Goal: Task Accomplishment & Management: Manage account settings

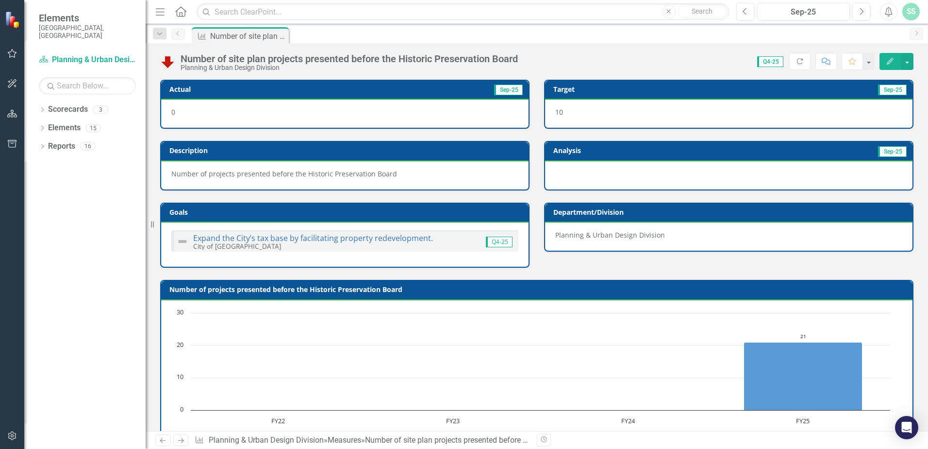
scroll to position [335, 0]
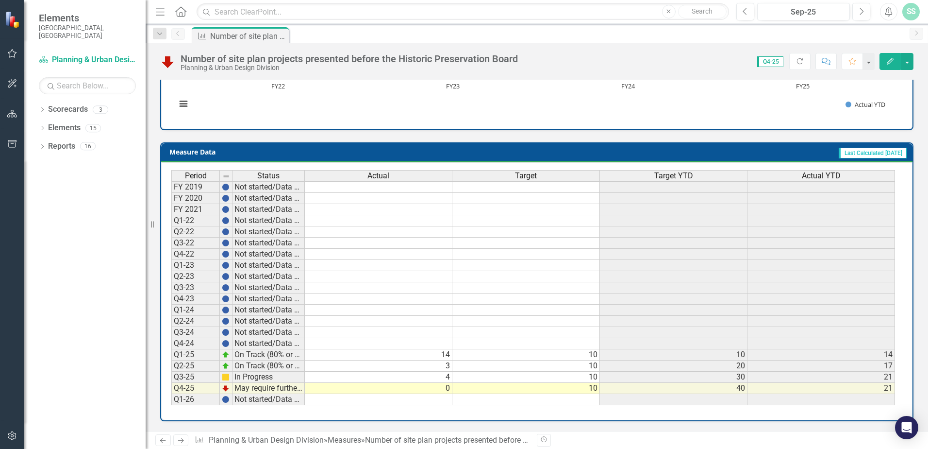
click at [318, 390] on td "0" at bounding box center [379, 388] width 148 height 11
type textarea "0"
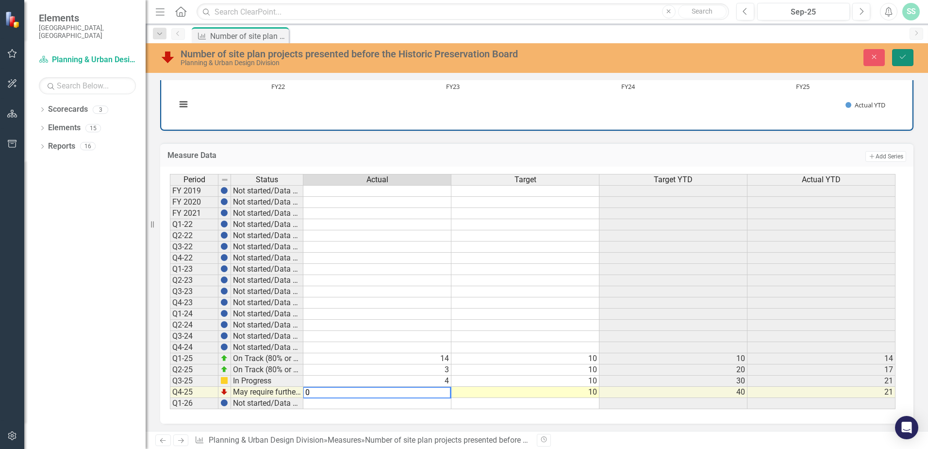
click at [902, 53] on button "Save" at bounding box center [902, 57] width 21 height 17
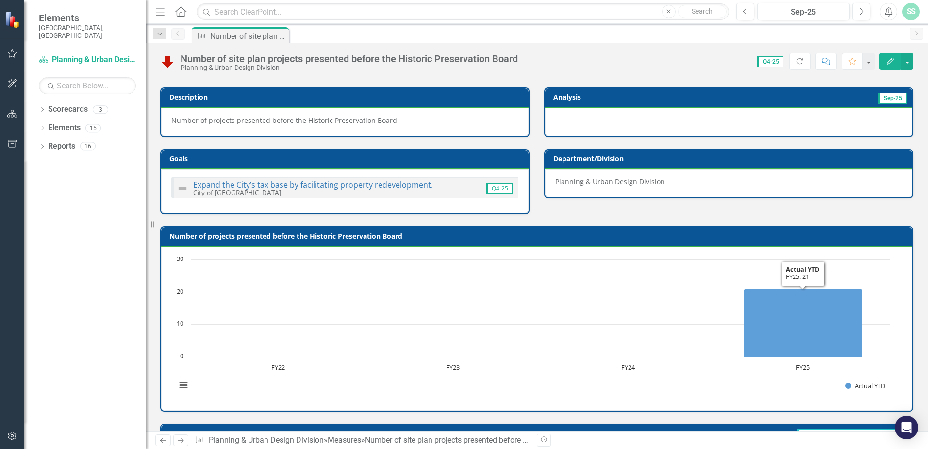
scroll to position [0, 0]
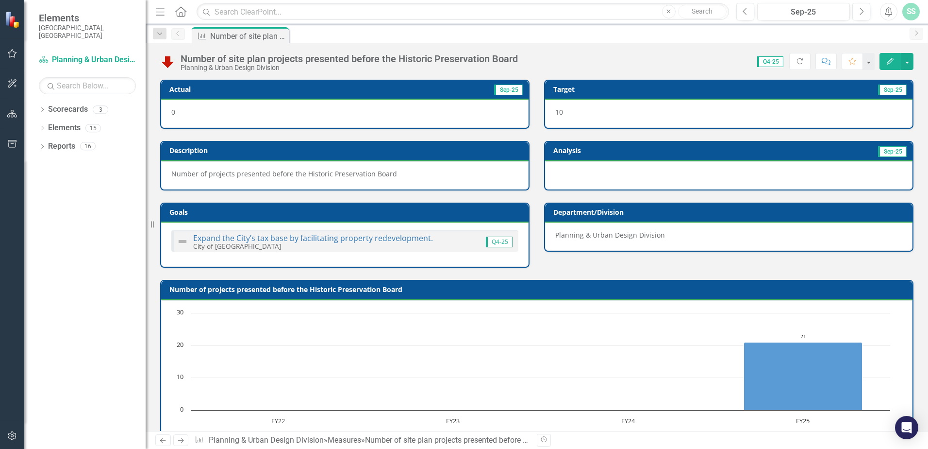
click at [914, 37] on link "Next" at bounding box center [917, 34] width 14 height 12
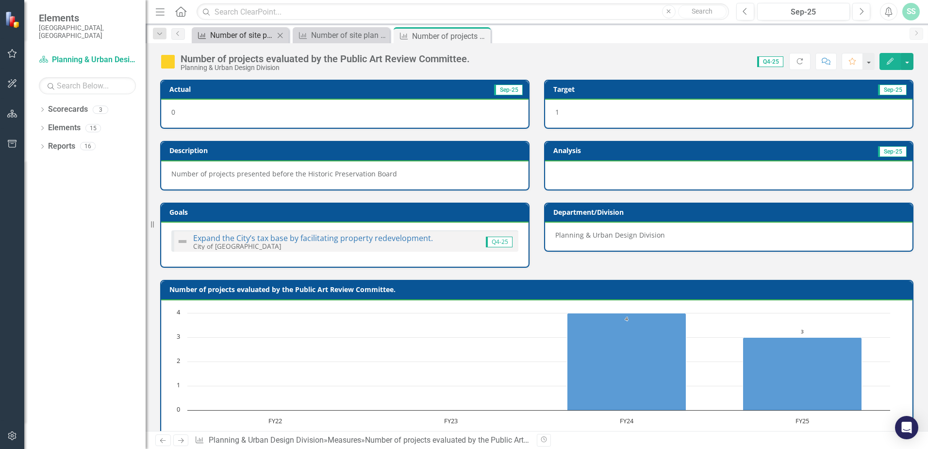
click at [251, 37] on div "Number of site plan projects presented before the Historic Preservation Board" at bounding box center [242, 35] width 64 height 12
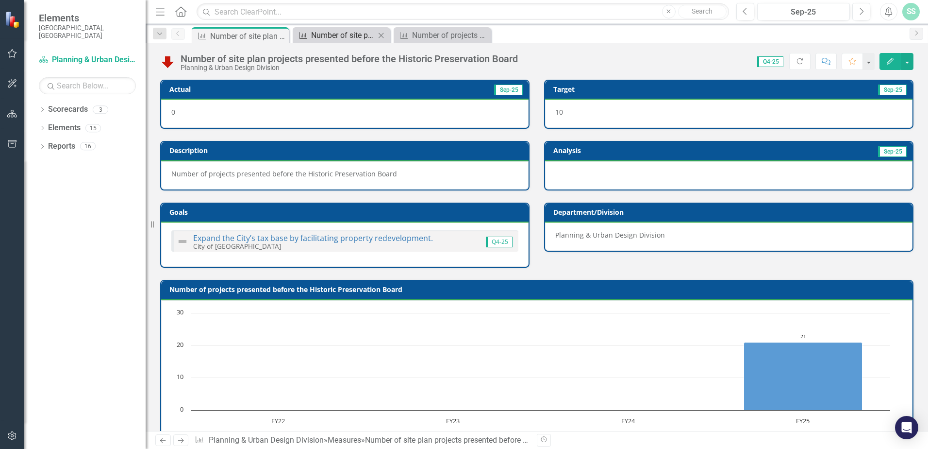
click at [325, 29] on div "Number of site plan projects presented before the Planning and Development Board" at bounding box center [343, 35] width 64 height 12
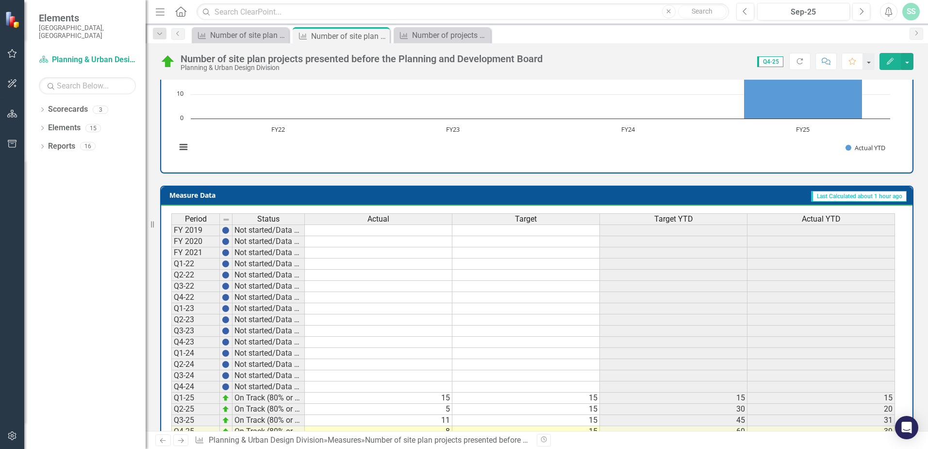
scroll to position [335, 0]
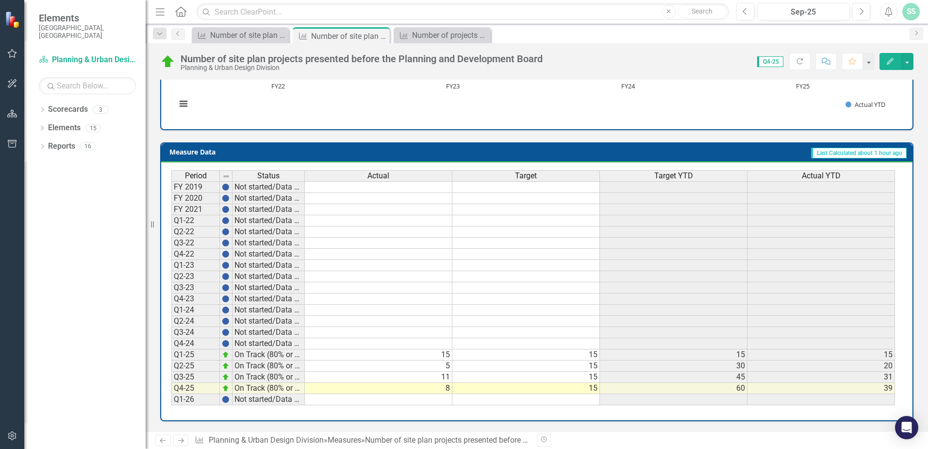
click at [327, 392] on td "8" at bounding box center [379, 388] width 148 height 11
type textarea "8"
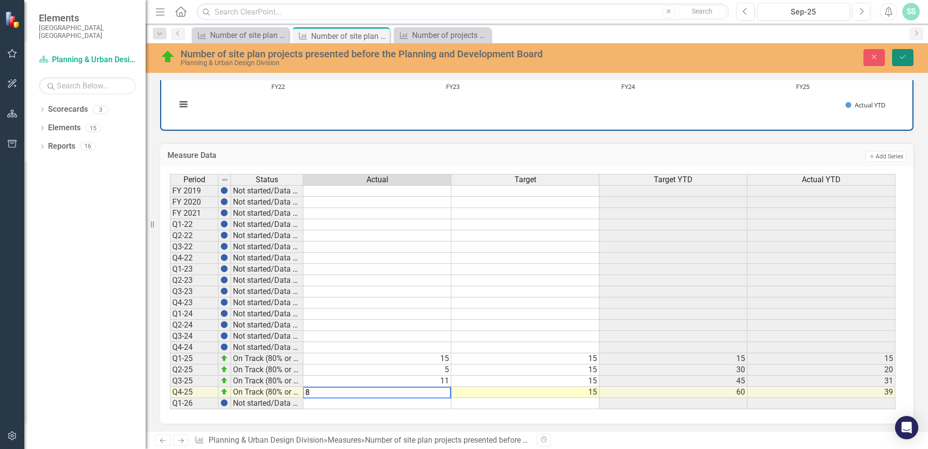
click at [912, 58] on button "Save" at bounding box center [902, 57] width 21 height 17
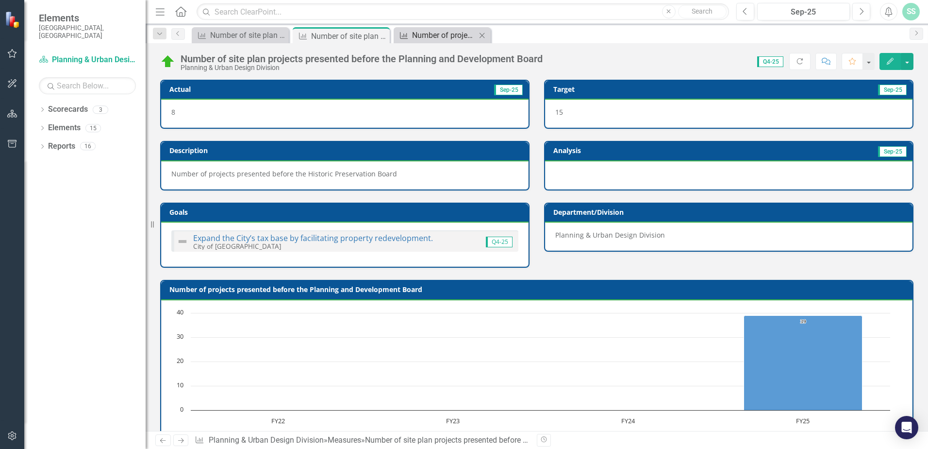
click at [455, 34] on div "Number of projects evaluated by the Public Art Review Committee." at bounding box center [444, 35] width 64 height 12
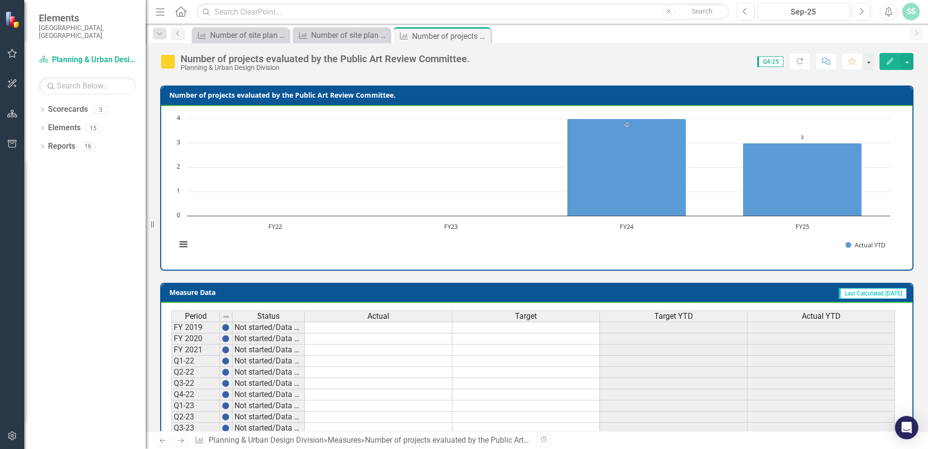
scroll to position [335, 0]
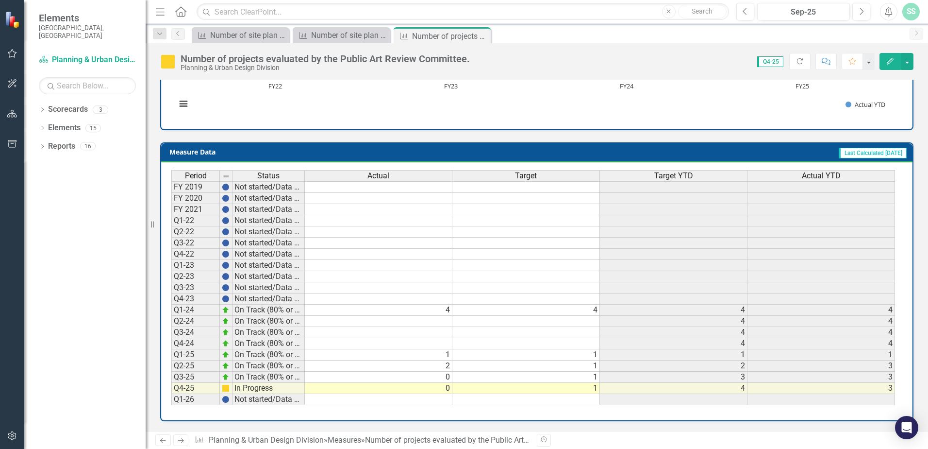
click at [405, 388] on td "0" at bounding box center [379, 388] width 148 height 11
type textarea "0"
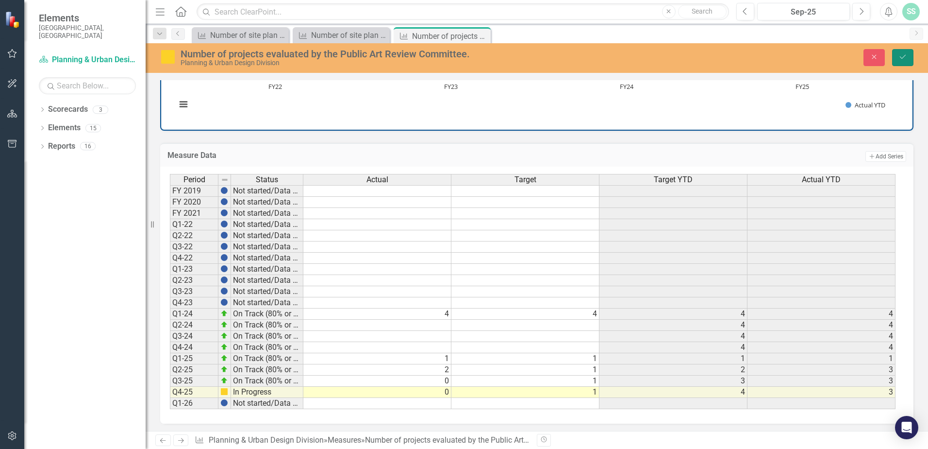
click at [904, 57] on icon "Save" at bounding box center [903, 56] width 9 height 7
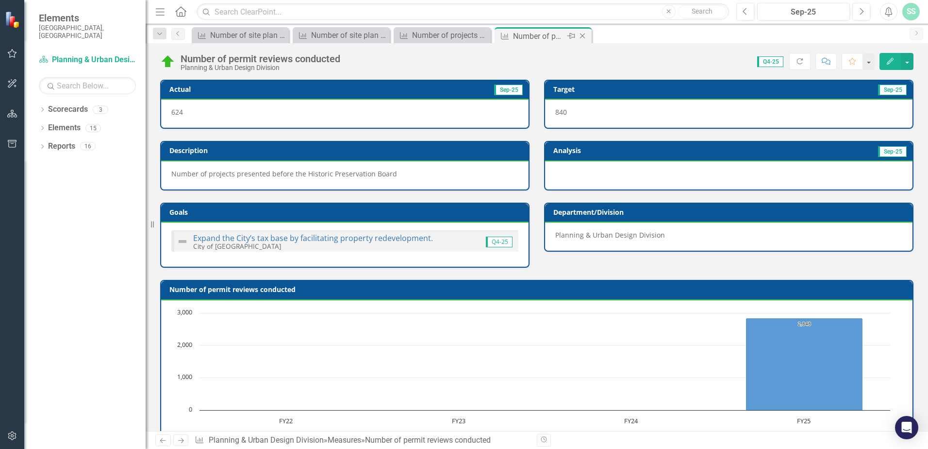
scroll to position [335, 0]
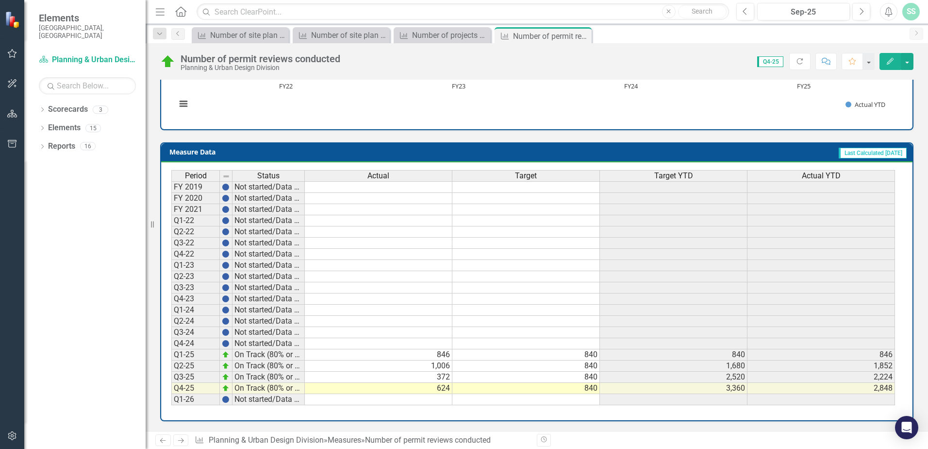
click at [429, 388] on td "624" at bounding box center [379, 388] width 148 height 11
type textarea "624"
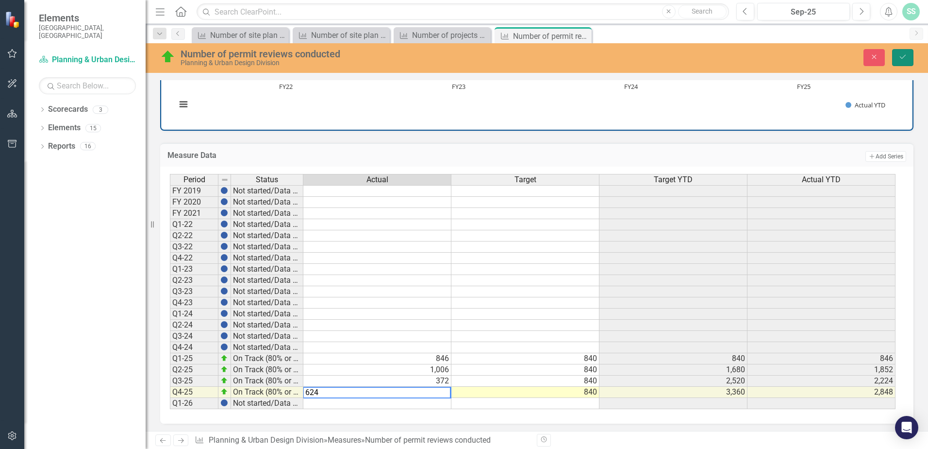
click at [905, 53] on icon "Save" at bounding box center [903, 56] width 9 height 7
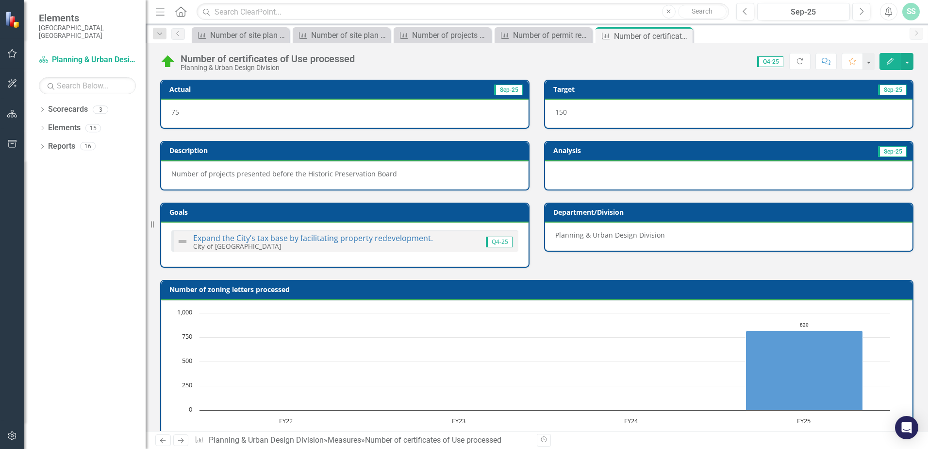
scroll to position [335, 0]
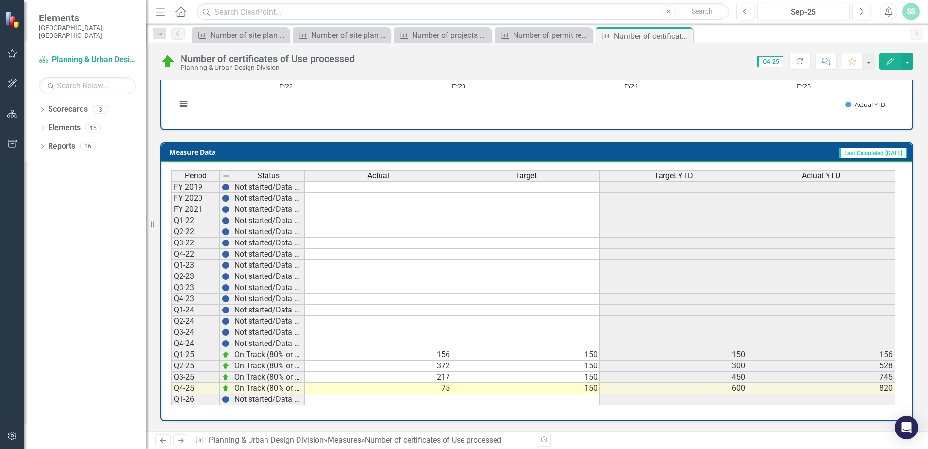
click at [422, 391] on td "75" at bounding box center [379, 388] width 148 height 11
type textarea "75"
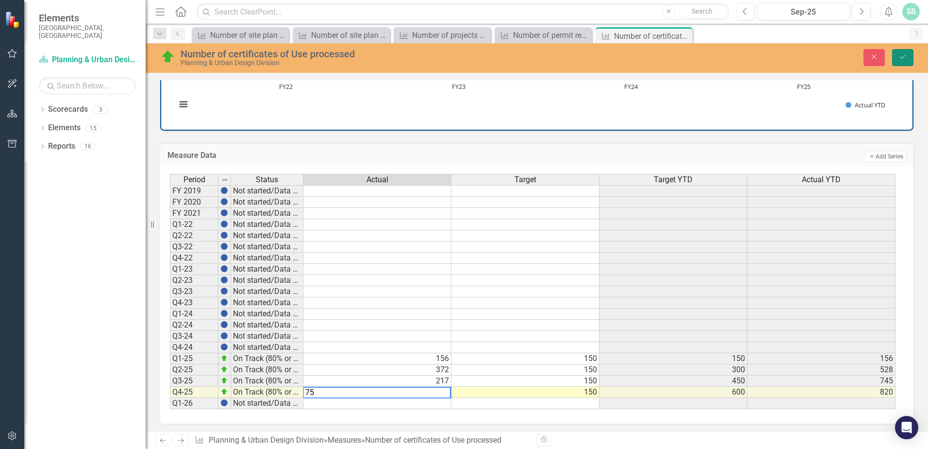
click at [908, 58] on button "Save" at bounding box center [902, 57] width 21 height 17
